Goal: Navigation & Orientation: Find specific page/section

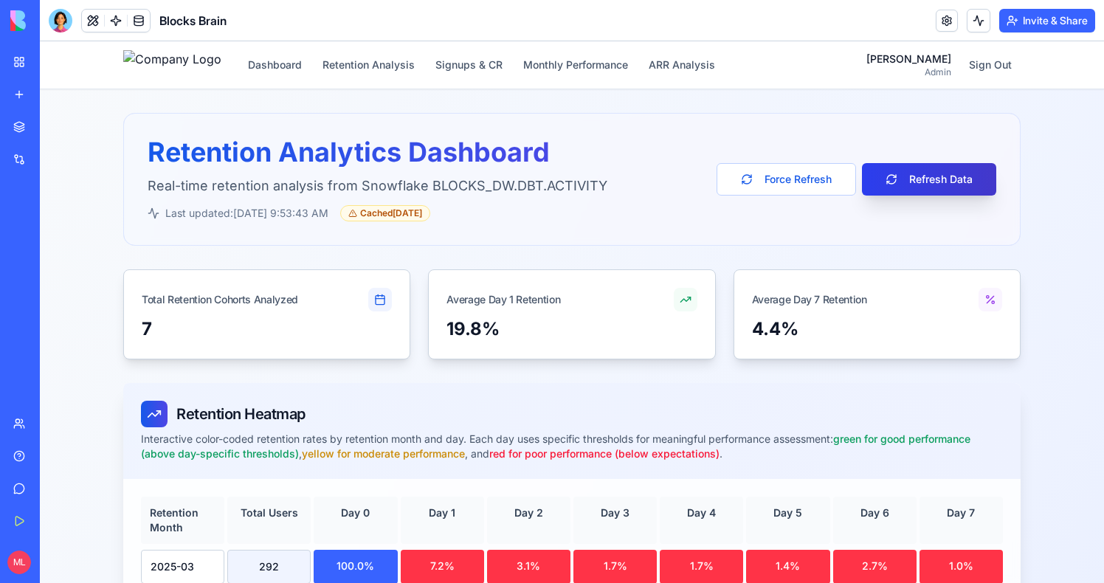
click at [940, 169] on button "Refresh Data" at bounding box center [929, 179] width 134 height 32
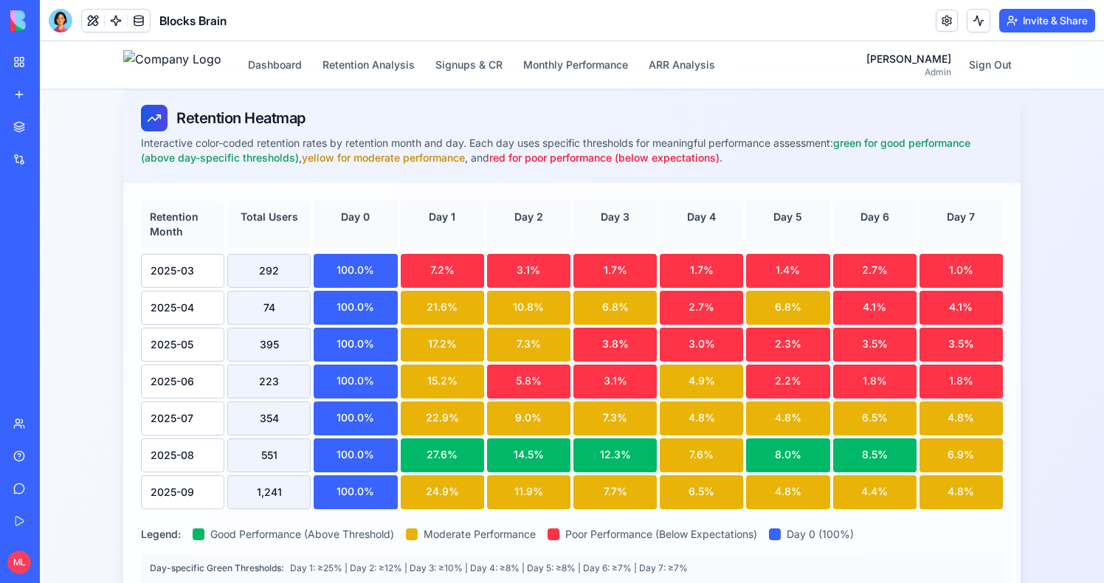
scroll to position [294, 0]
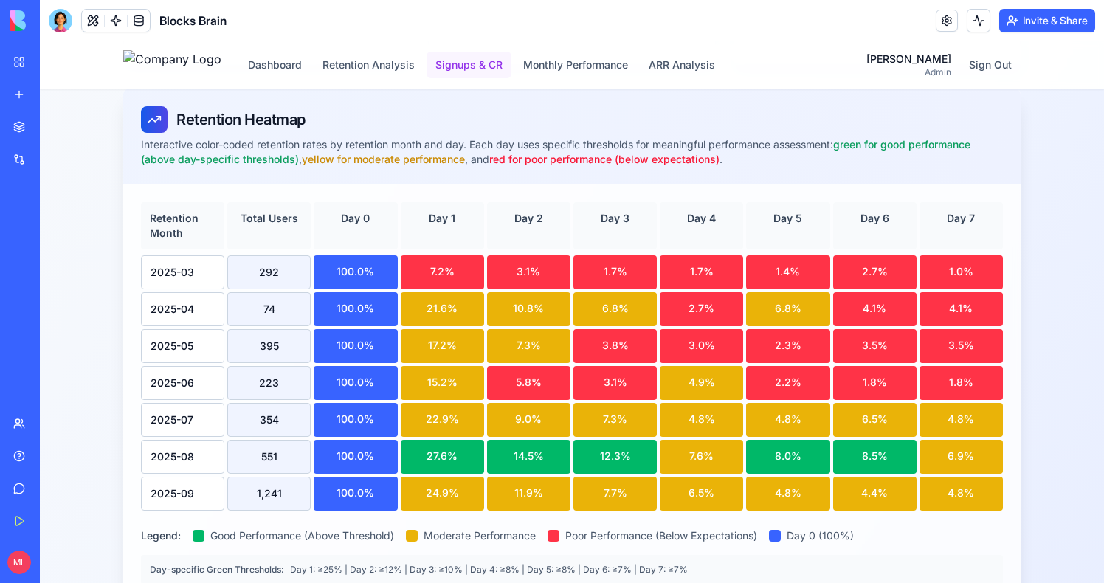
click at [496, 60] on button "Signups & CR" at bounding box center [468, 65] width 85 height 27
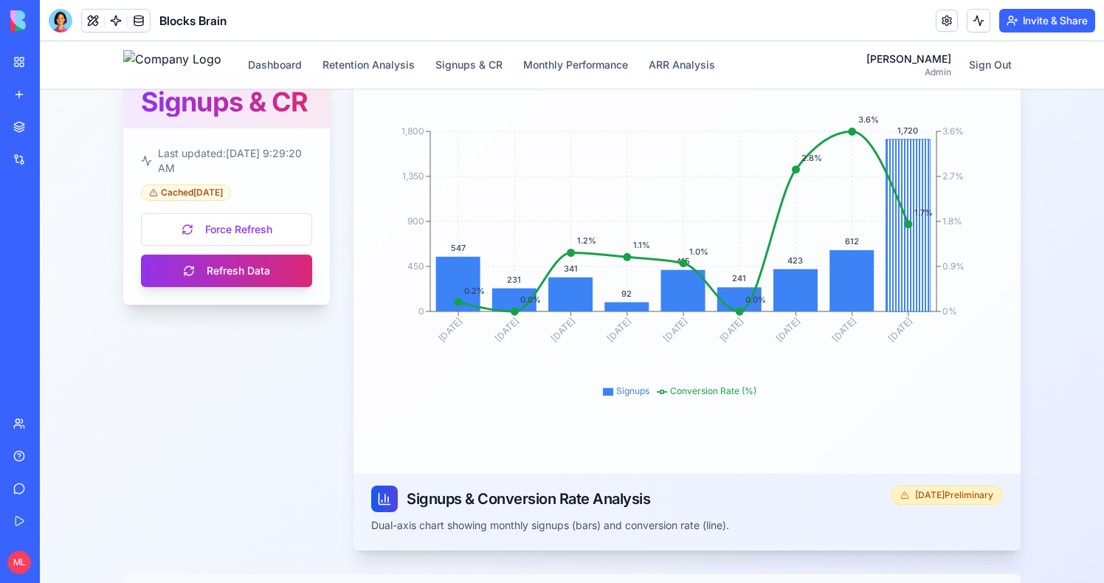
scroll to position [294, 0]
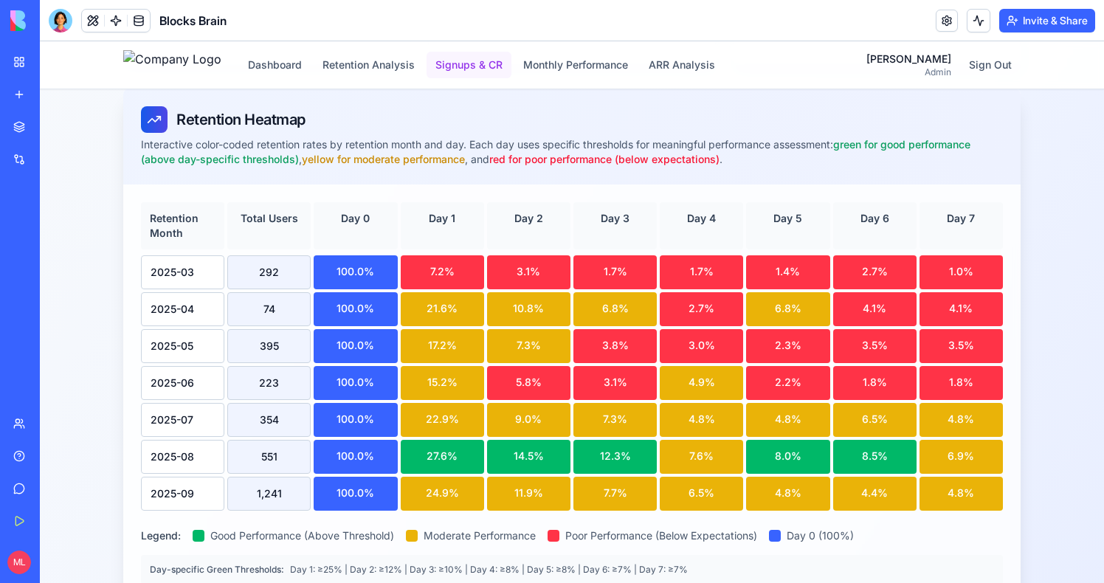
click at [511, 77] on button "Signups & CR" at bounding box center [468, 65] width 85 height 27
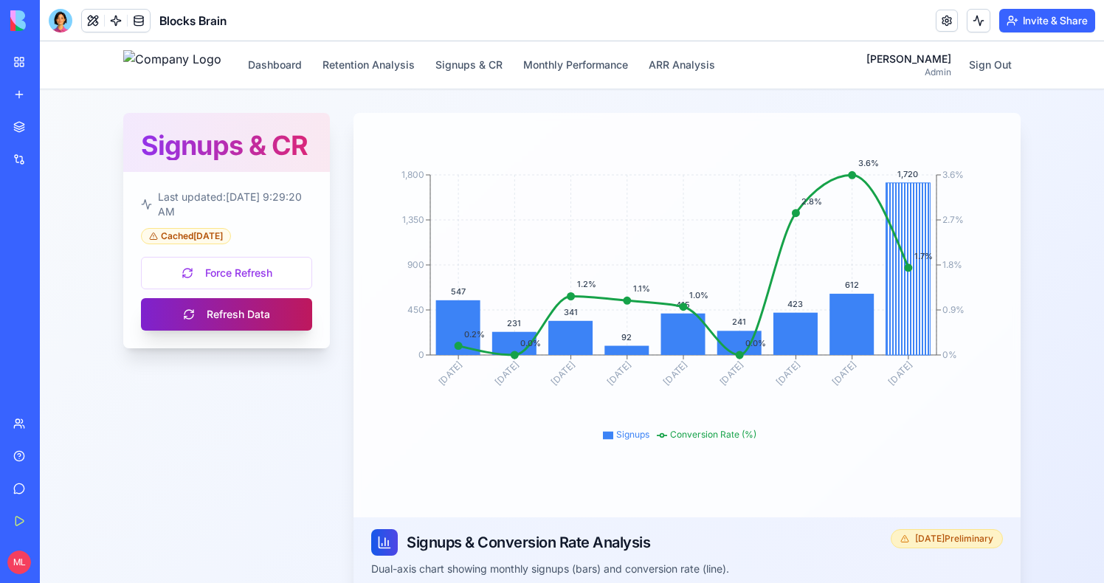
click at [222, 330] on button "Refresh Data" at bounding box center [226, 314] width 171 height 32
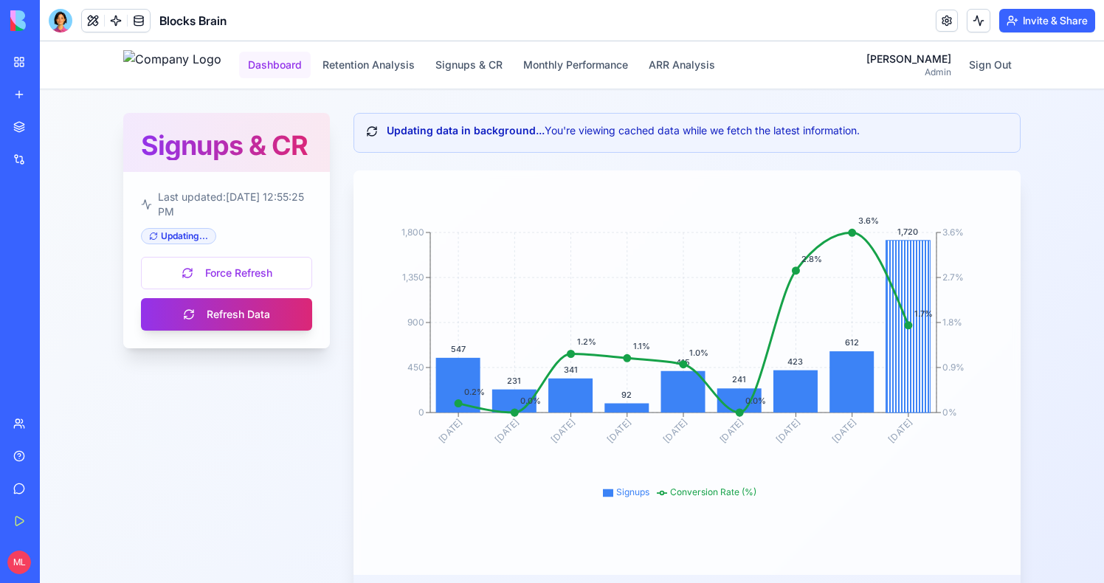
click at [311, 61] on button "Dashboard" at bounding box center [275, 65] width 72 height 27
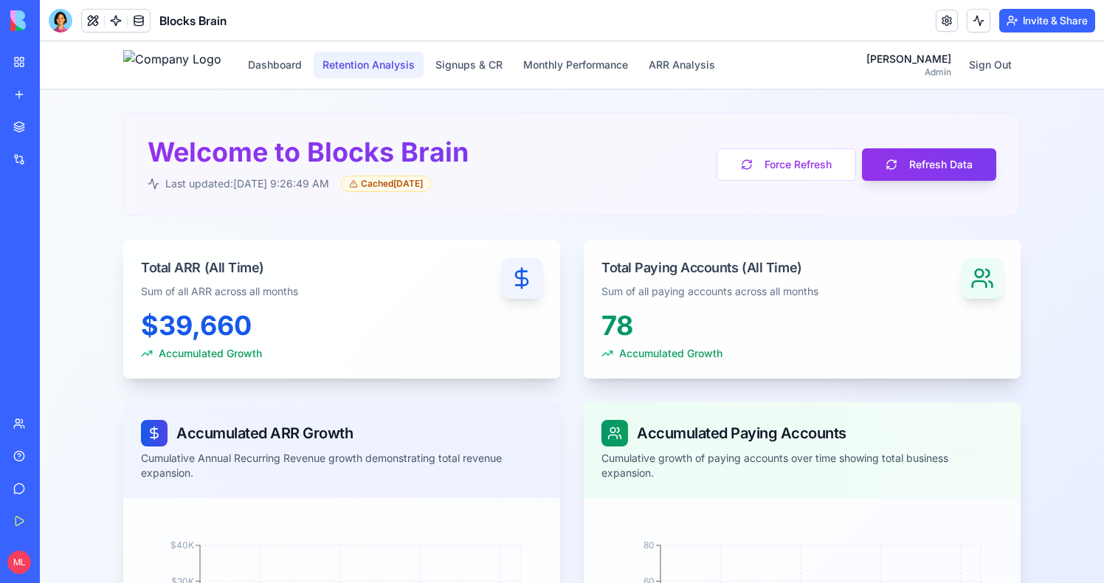
click at [409, 61] on button "Retention Analysis" at bounding box center [369, 65] width 110 height 27
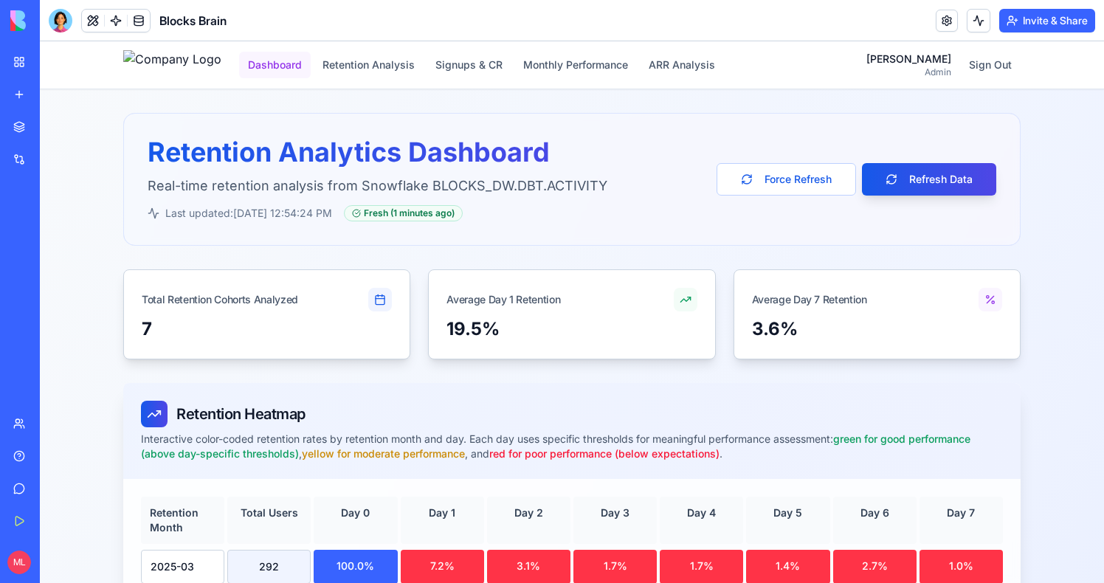
click at [311, 77] on button "Dashboard" at bounding box center [275, 65] width 72 height 27
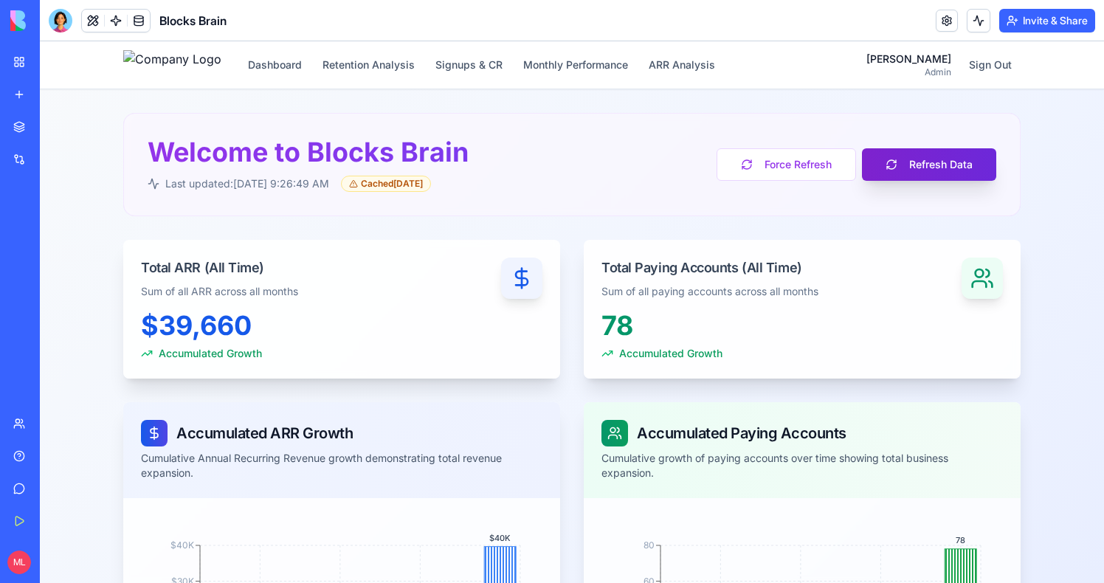
click at [922, 155] on button "Refresh Data" at bounding box center [929, 164] width 134 height 32
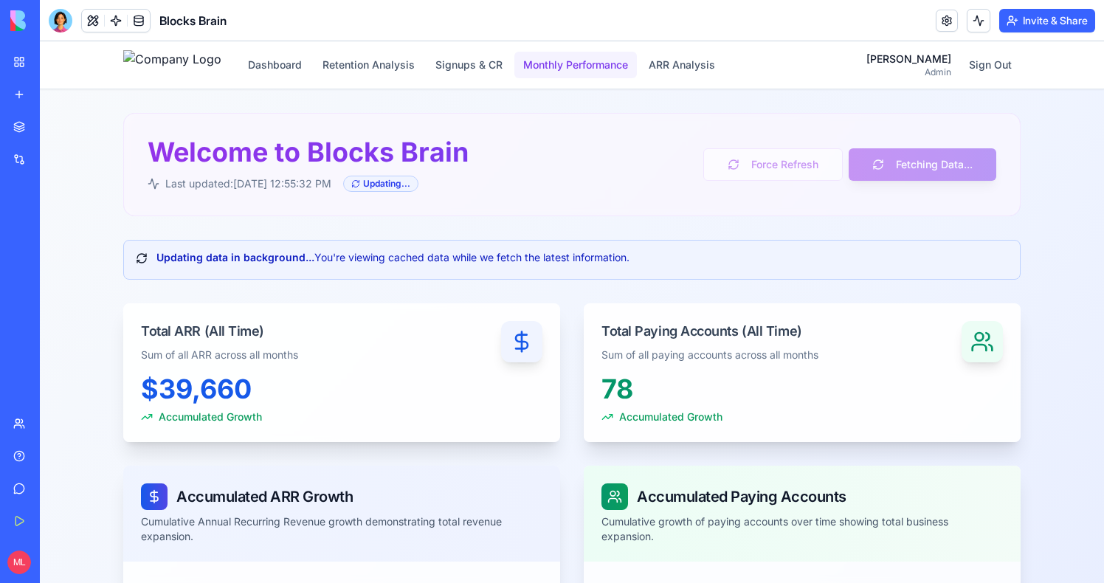
click at [594, 66] on button "Monthly Performance" at bounding box center [575, 65] width 122 height 27
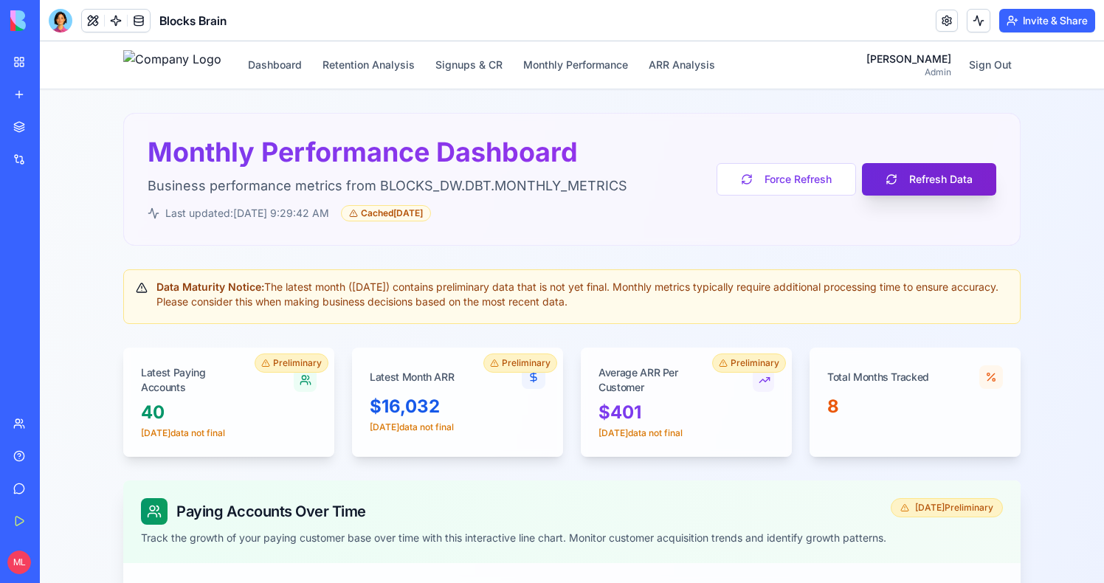
click at [920, 179] on button "Refresh Data" at bounding box center [929, 179] width 134 height 32
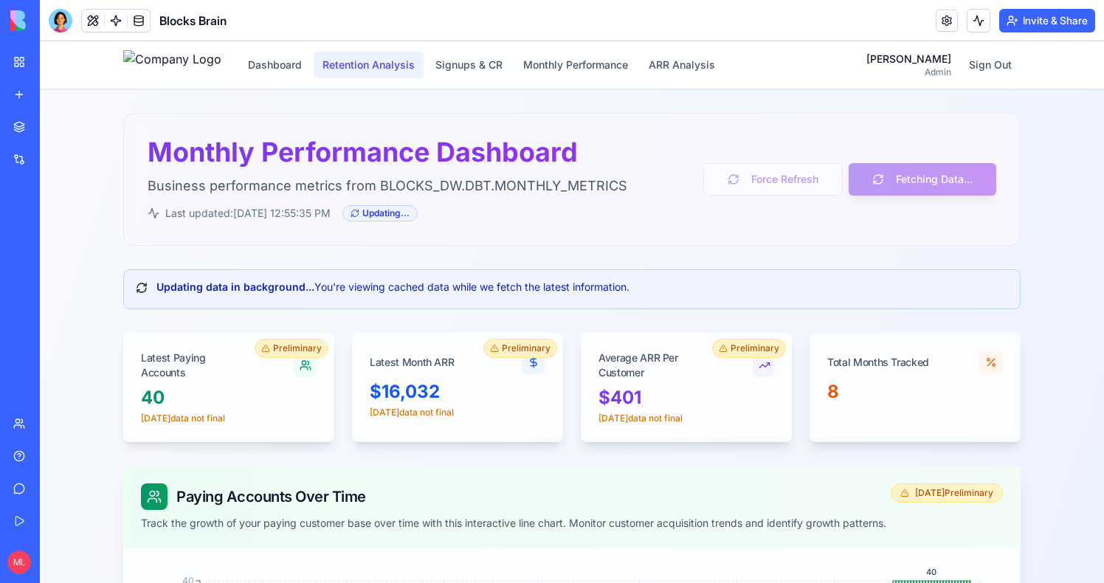
click at [404, 68] on button "Retention Analysis" at bounding box center [369, 65] width 110 height 27
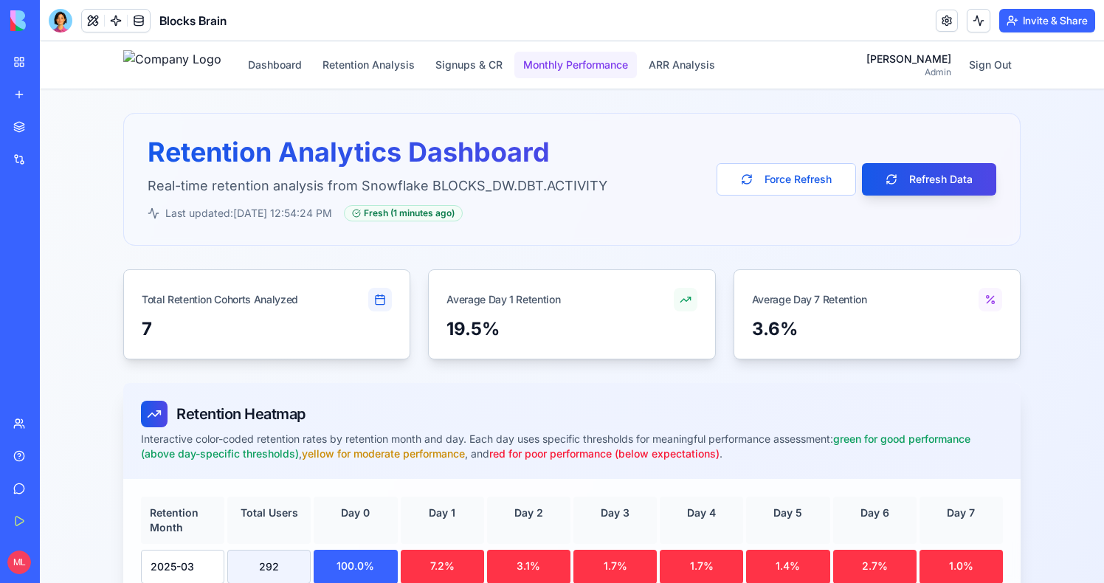
click at [626, 65] on button "Monthly Performance" at bounding box center [575, 65] width 122 height 27
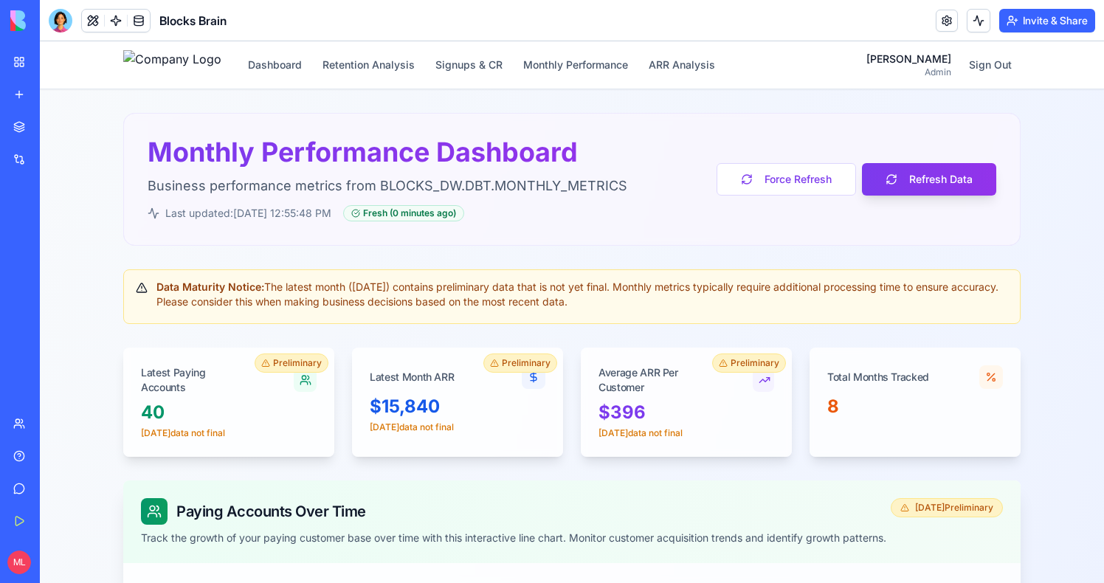
click at [882, 207] on div "Monthly Performance Dashboard Business performance metrics from BLOCKS_DW.DBT.M…" at bounding box center [572, 179] width 848 height 84
click at [885, 176] on button "Refresh Data" at bounding box center [929, 179] width 134 height 32
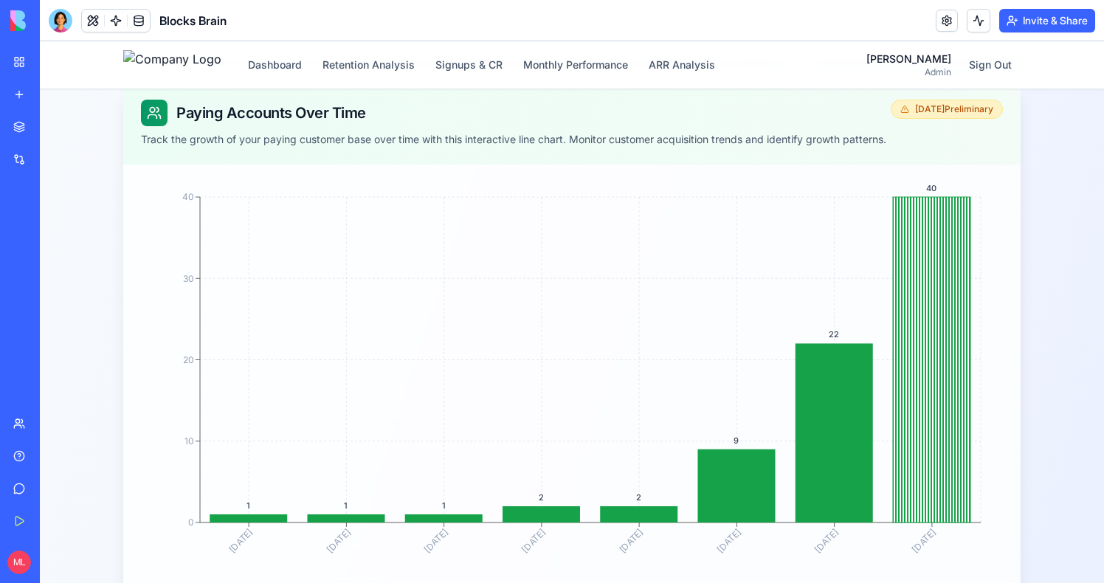
scroll to position [400, 0]
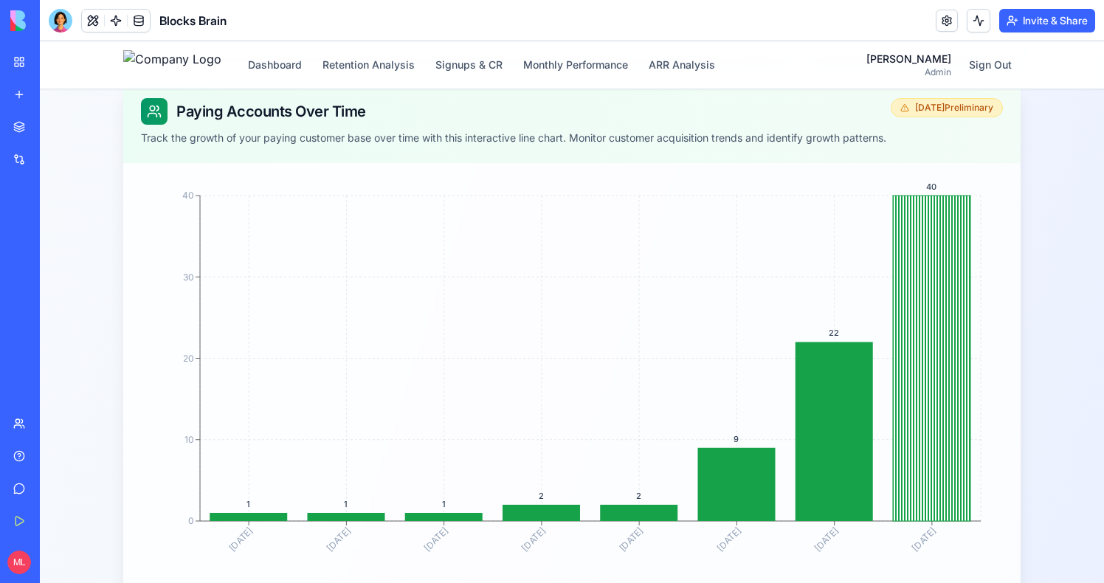
click at [330, 48] on div "Dashboard Retention Analysis Signups & CR Monthly Performance ARR Analysis [PER…" at bounding box center [571, 64] width 897 height 47
click at [311, 67] on button "Dashboard" at bounding box center [275, 65] width 72 height 27
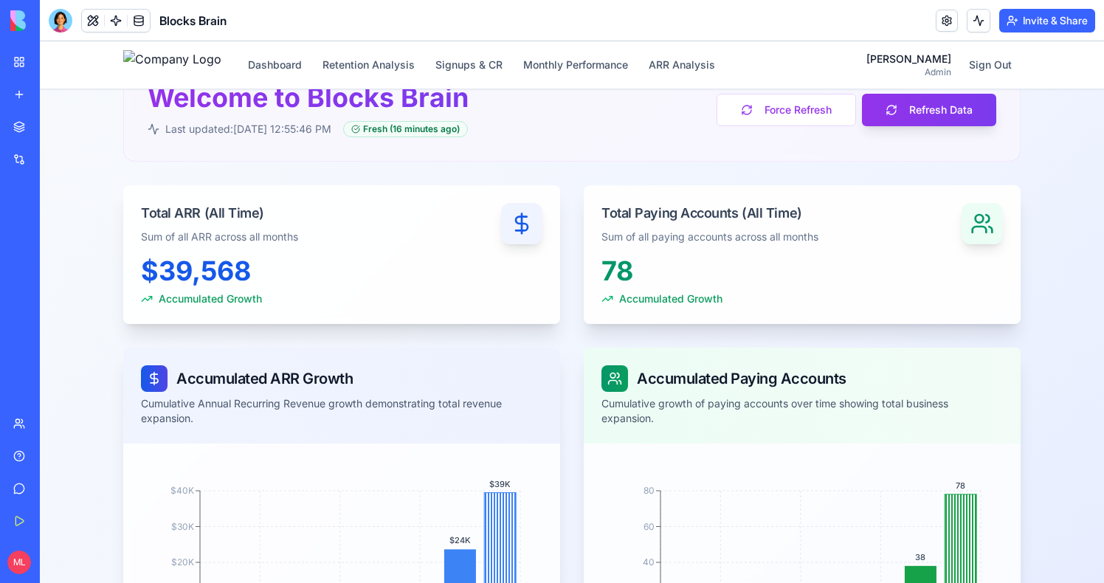
scroll to position [100, 0]
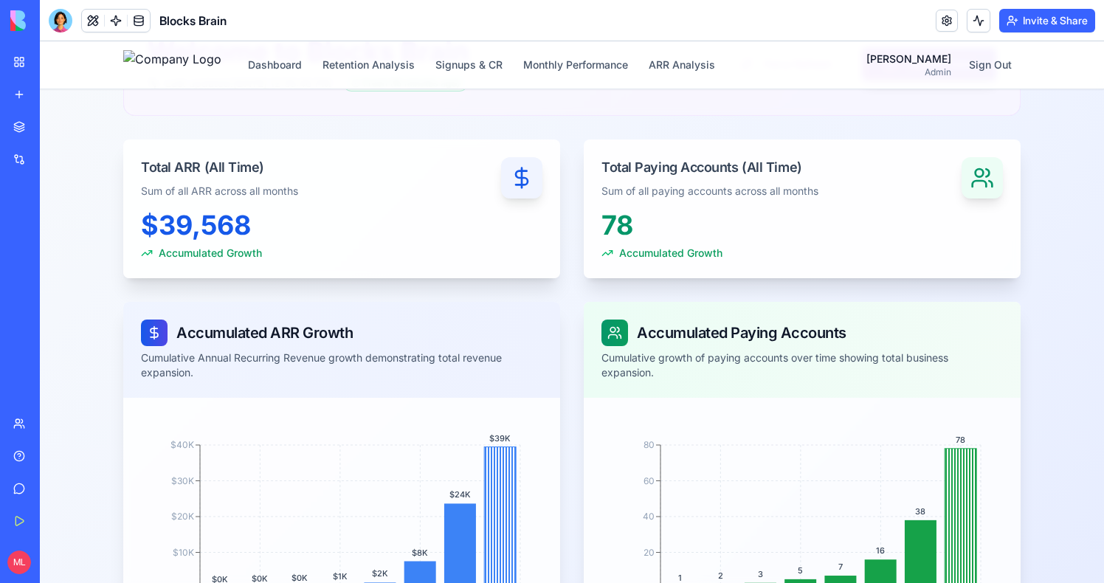
click at [491, 88] on div "Dashboard Retention Analysis Signups & CR Monthly Performance ARR Analysis [PER…" at bounding box center [571, 64] width 897 height 47
click at [491, 81] on div "Dashboard Retention Analysis Signups & CR Monthly Performance ARR Analysis [PER…" at bounding box center [571, 64] width 897 height 47
click at [491, 75] on button "Signups & CR" at bounding box center [468, 65] width 85 height 27
